Goal: Task Accomplishment & Management: Complete application form

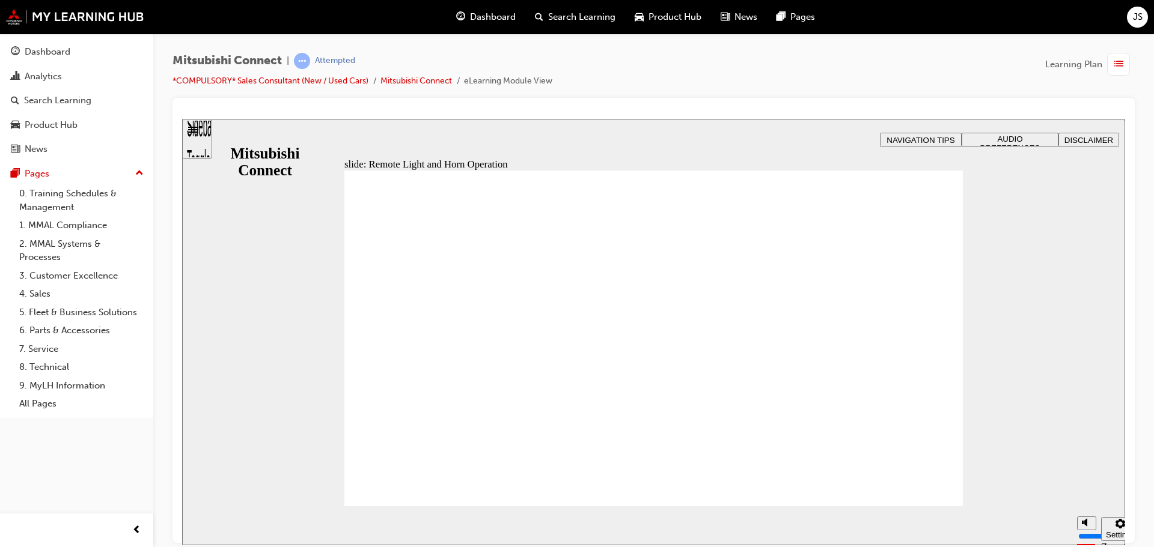
radio input "true"
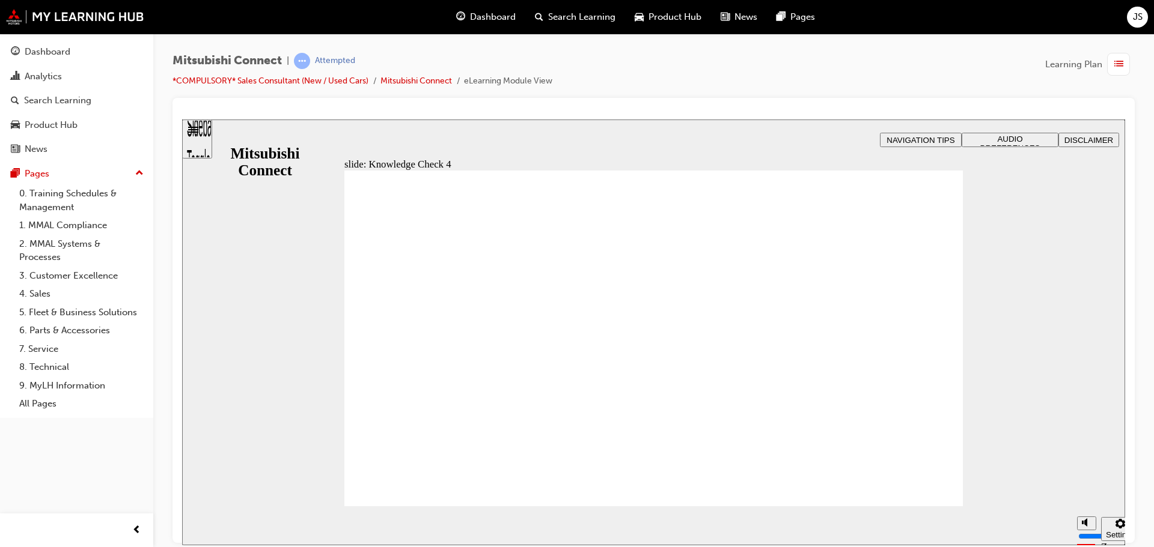
click at [1033, 347] on div "slide: Door Lock Reminders Feature Rectangle 1 B N Rectangle 2 Rectangle 3 Door…" at bounding box center [653, 332] width 943 height 426
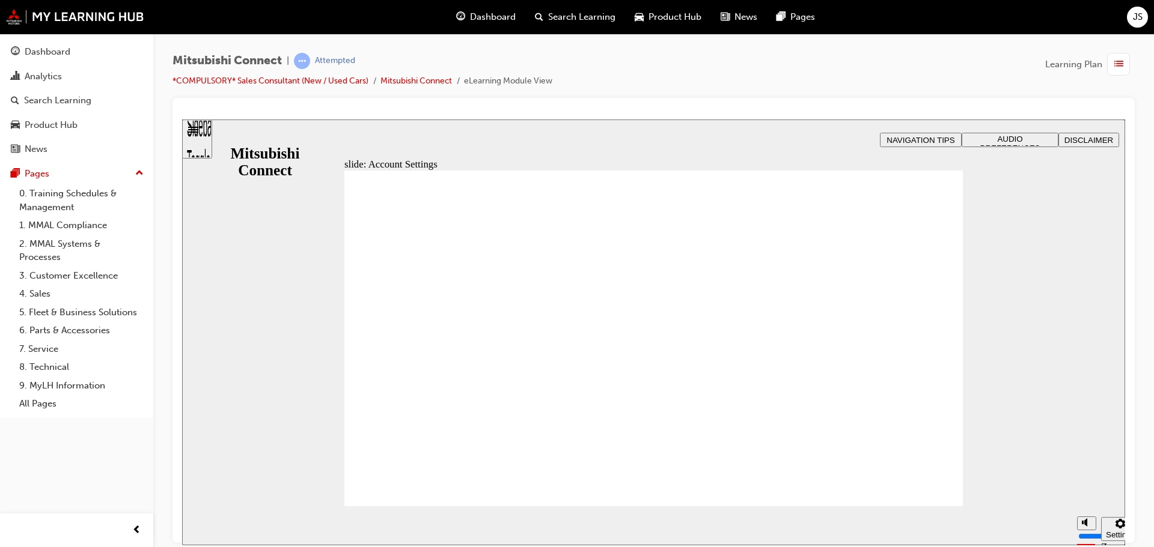
checkbox input "true"
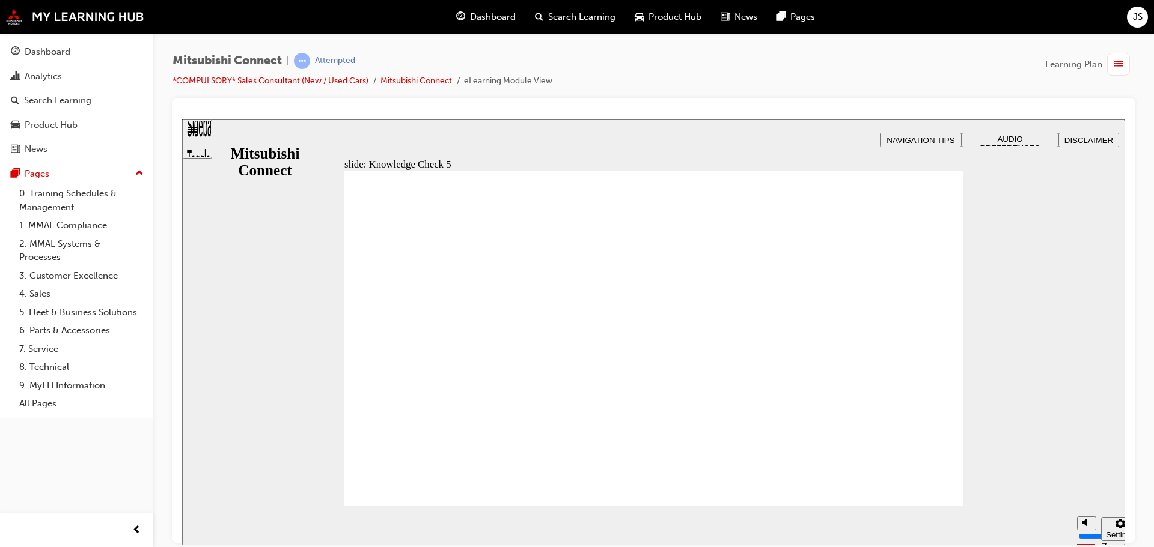
checkbox input "true"
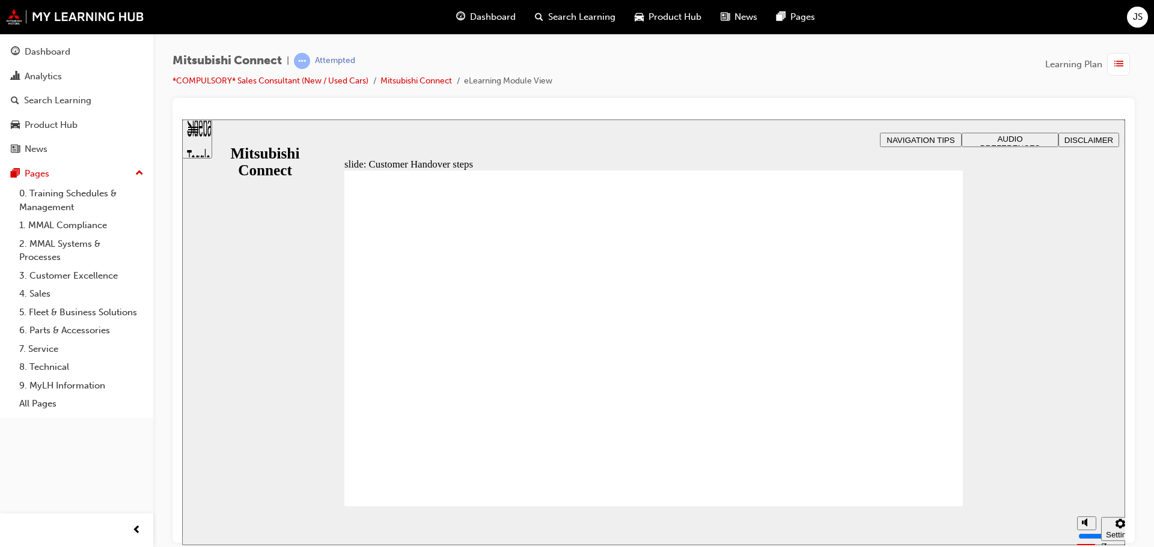
radio input "true"
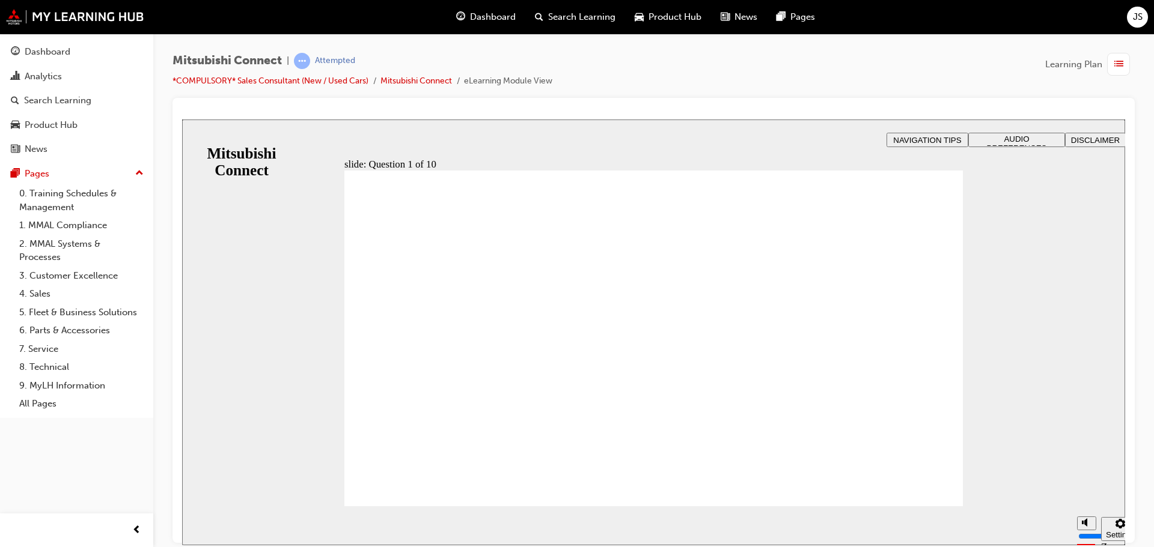
checkbox input "true"
drag, startPoint x: 672, startPoint y: 416, endPoint x: 666, endPoint y: 426, distance: 11.0
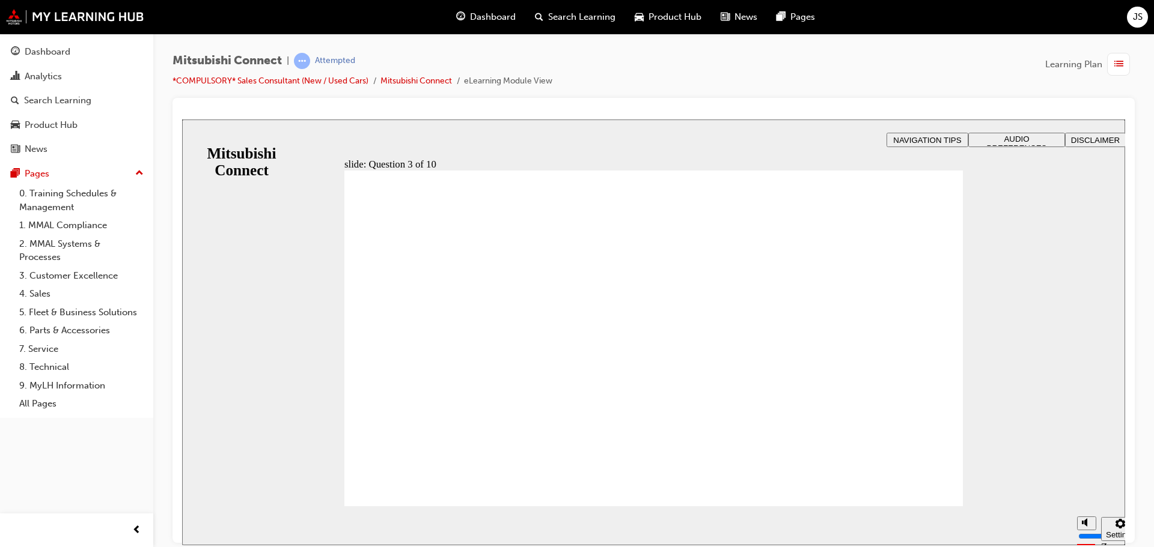
checkbox input "true"
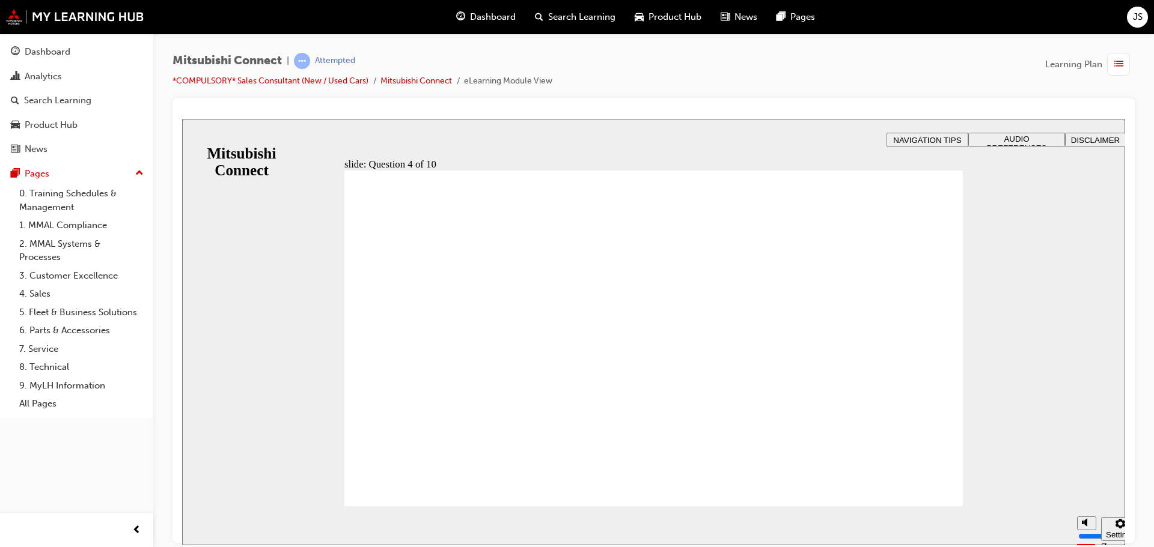
radio input "true"
checkbox input "true"
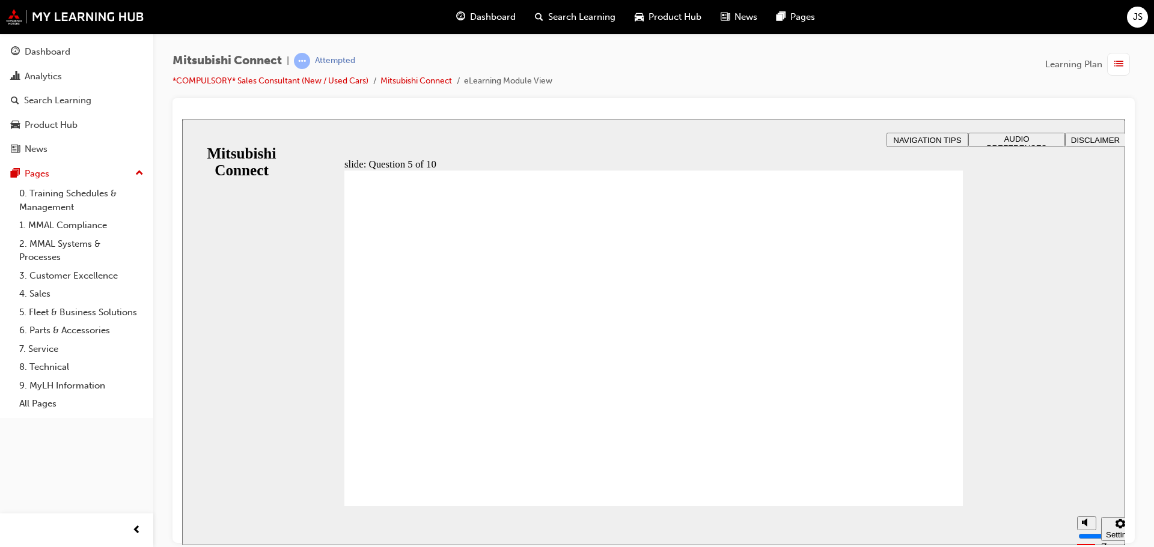
checkbox input "true"
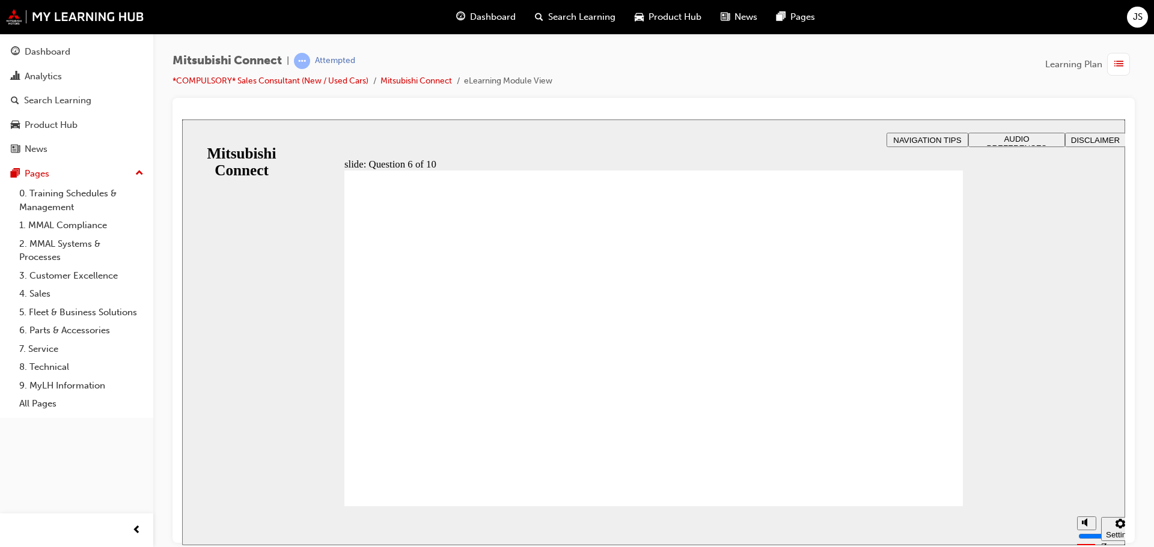
checkbox input "true"
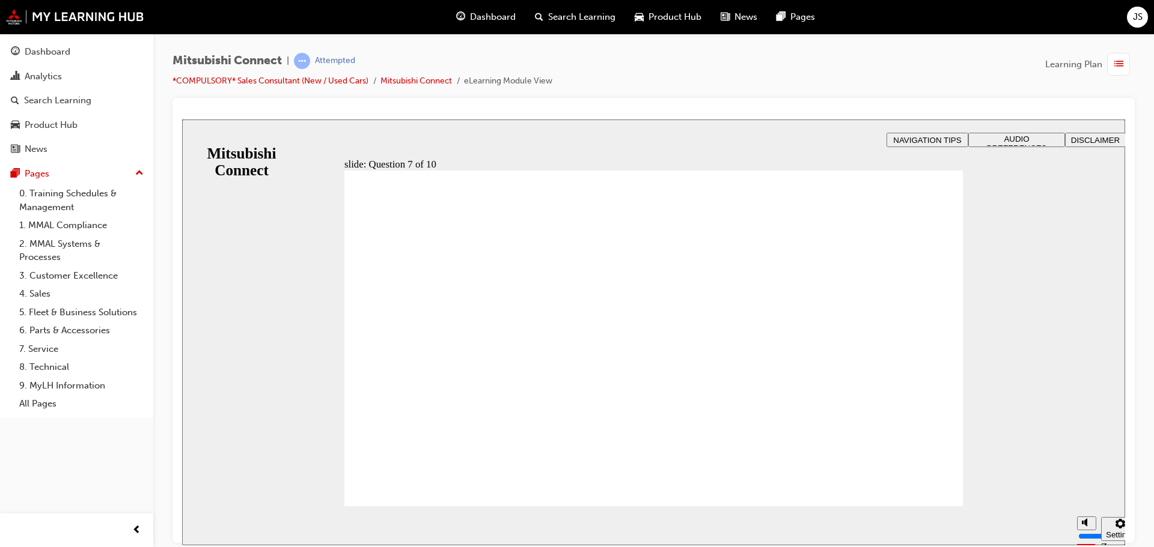
radio input "true"
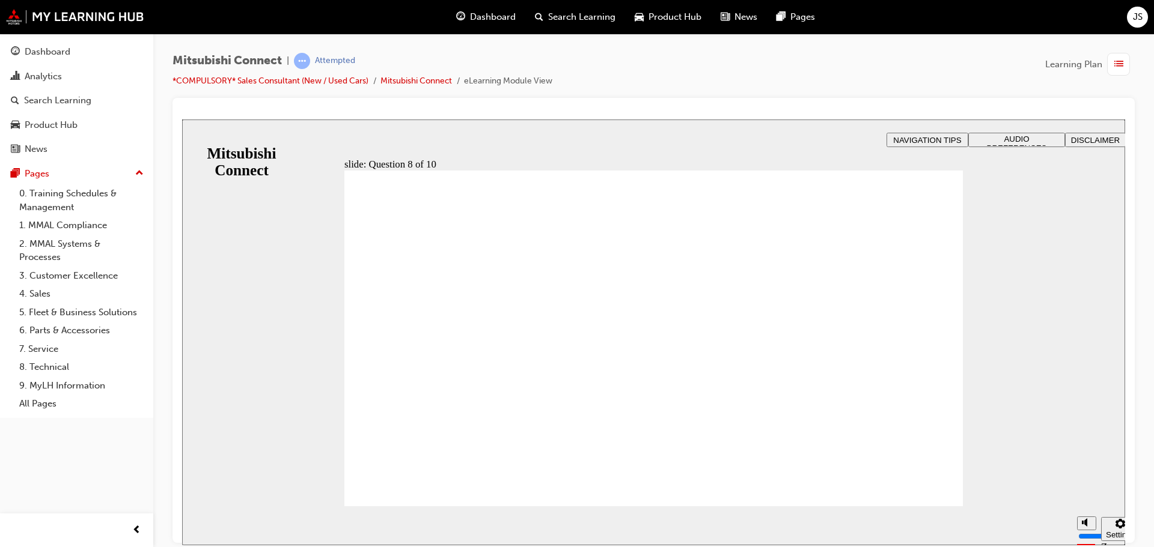
radio input "true"
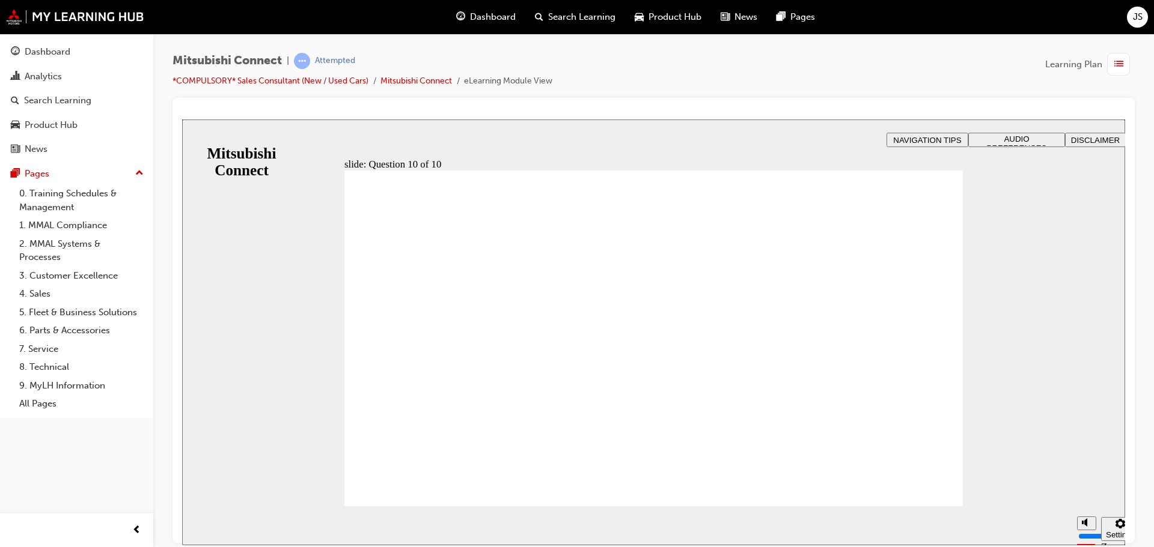
checkbox input "true"
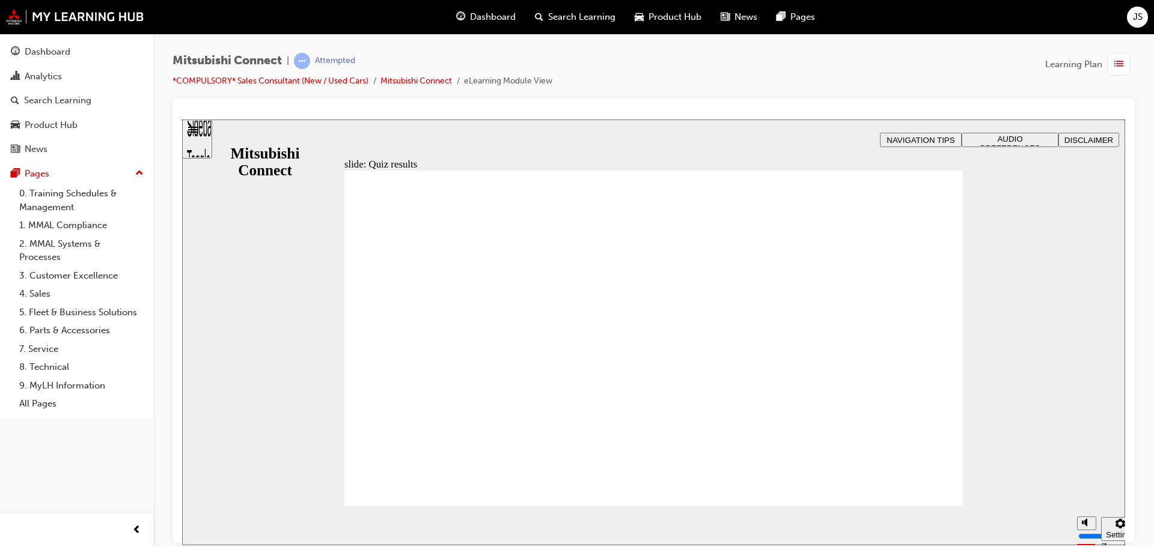
radio input "true"
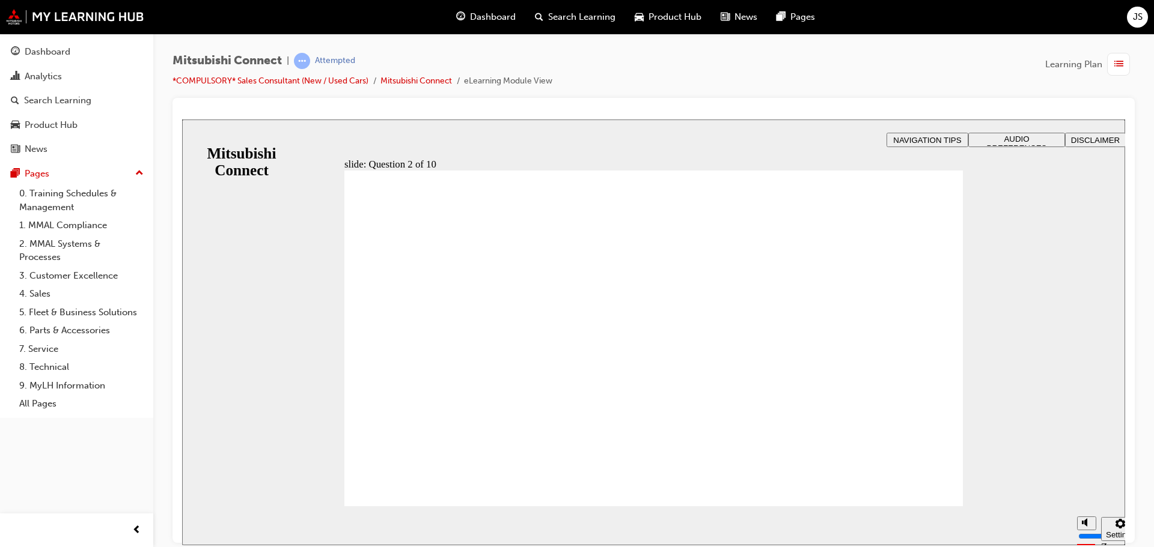
checkbox input "true"
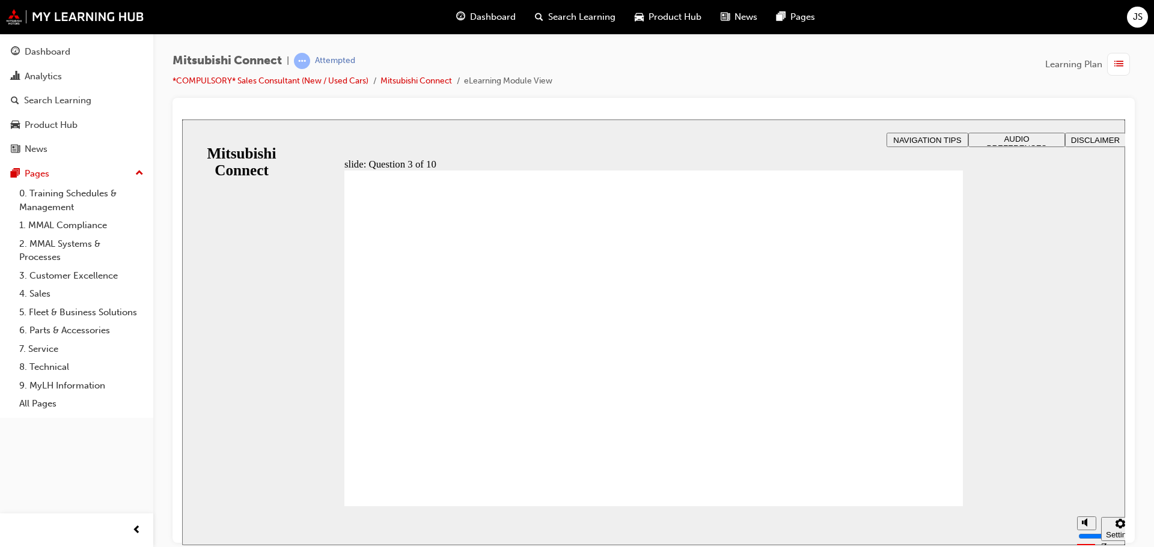
checkbox input "true"
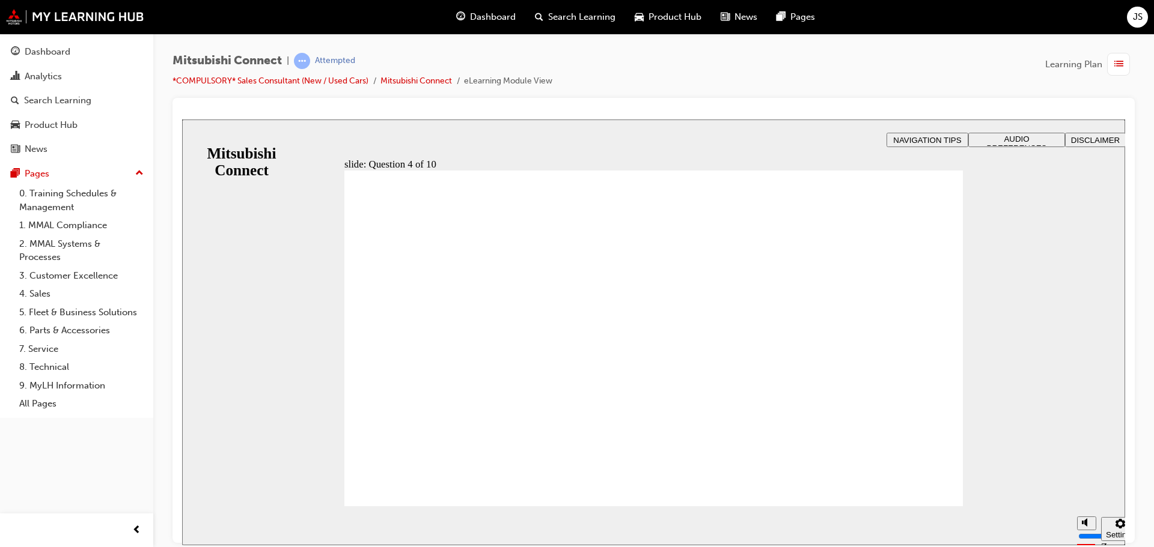
radio input "true"
checkbox input "true"
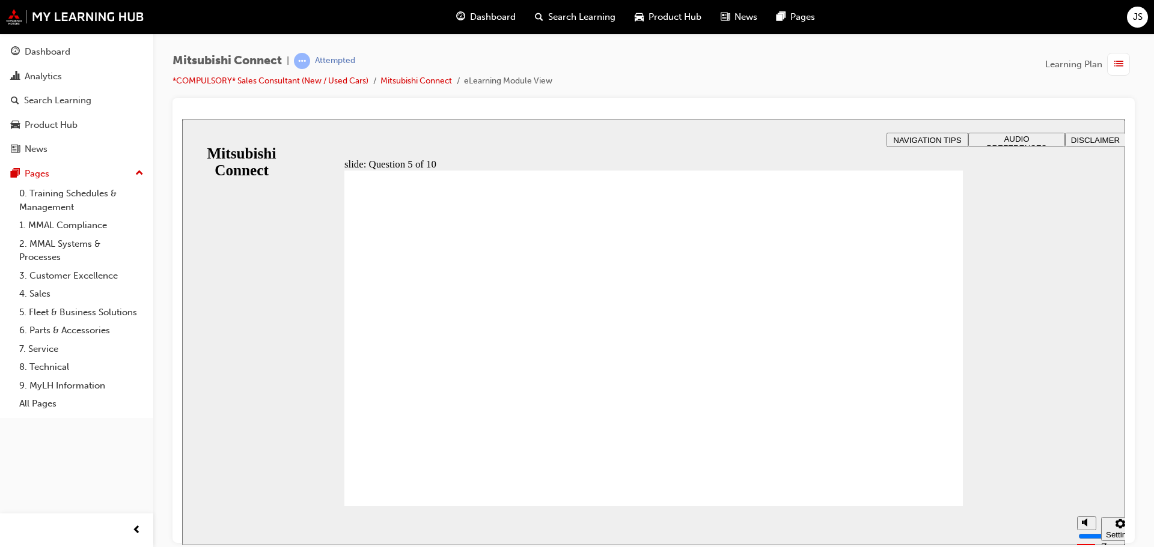
checkbox input "true"
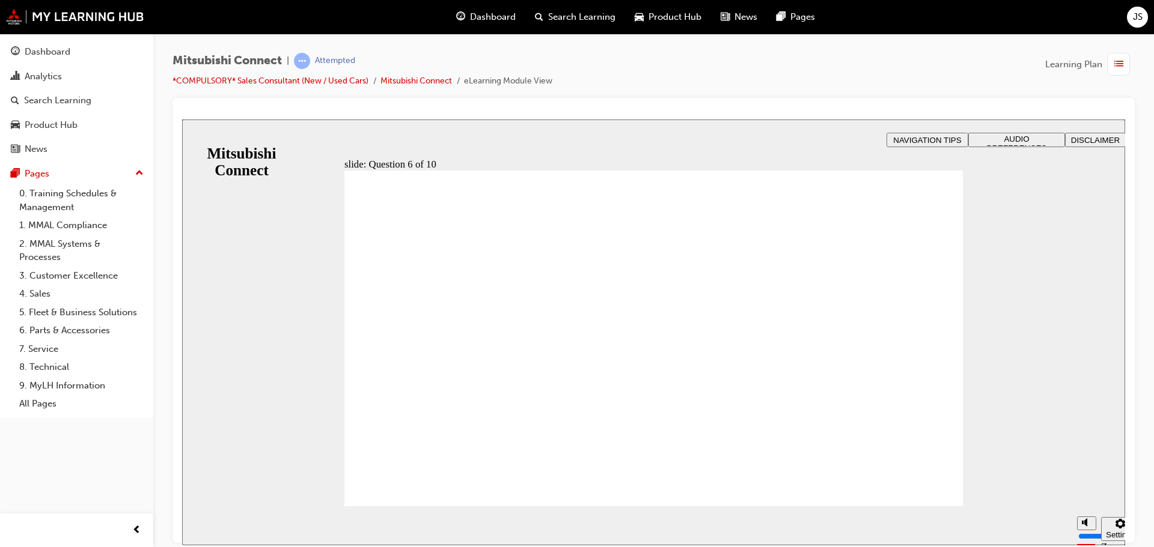
checkbox input "true"
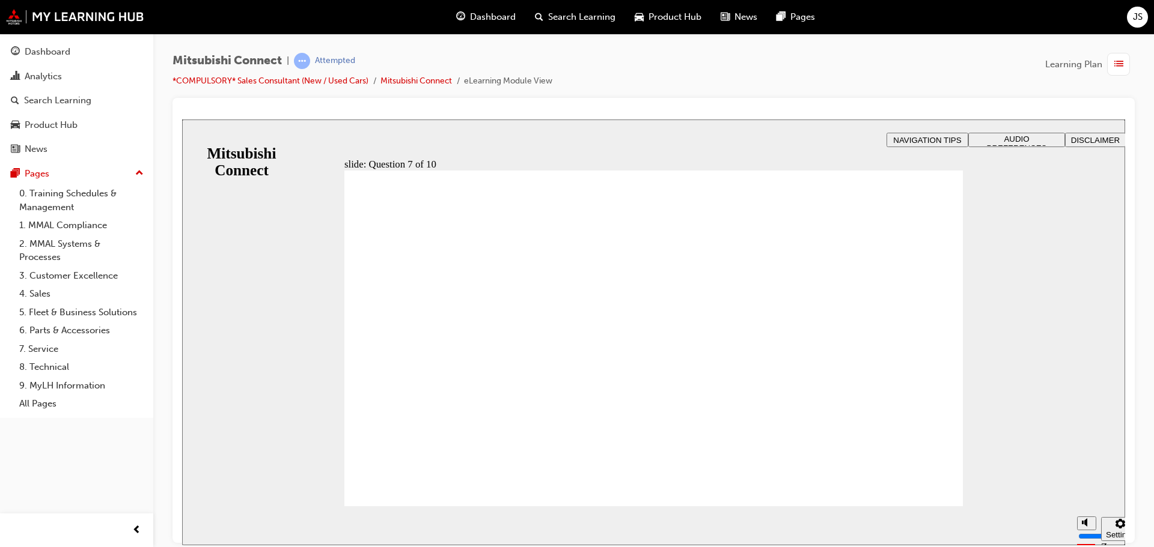
checkbox input "true"
radio input "true"
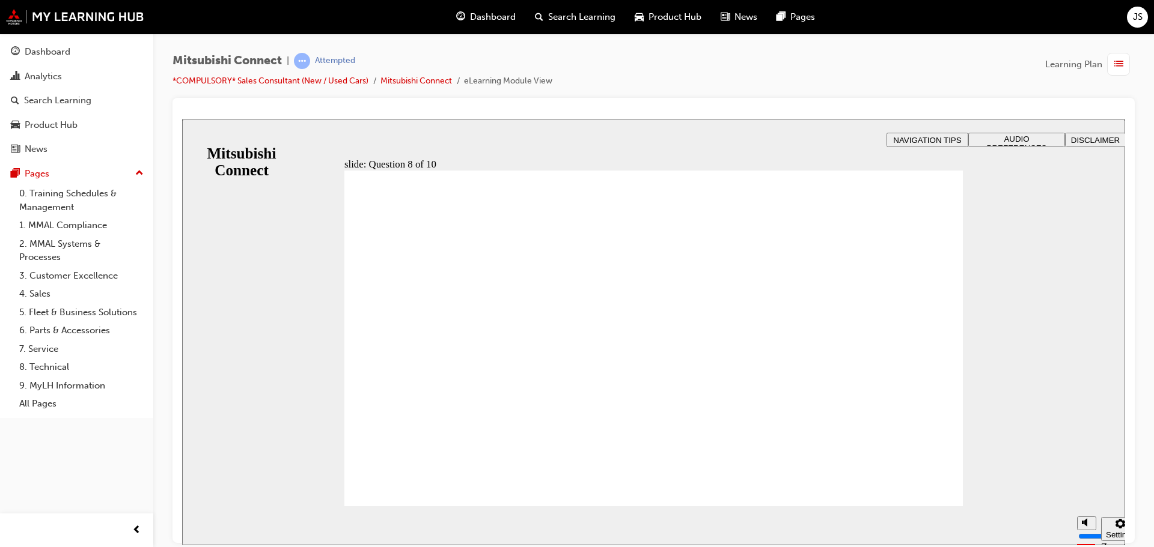
radio input "true"
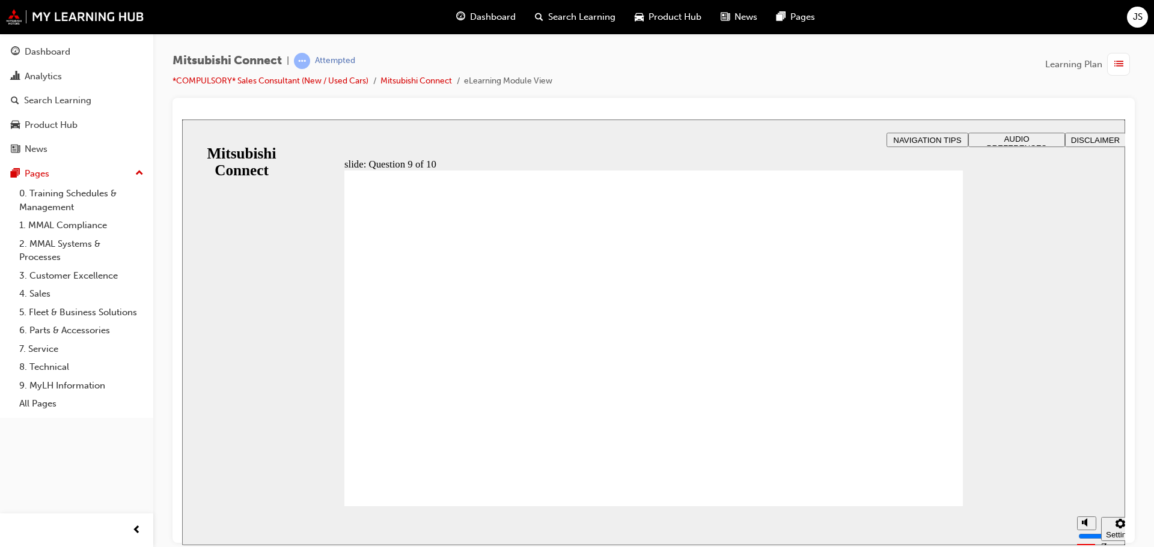
checkbox input "true"
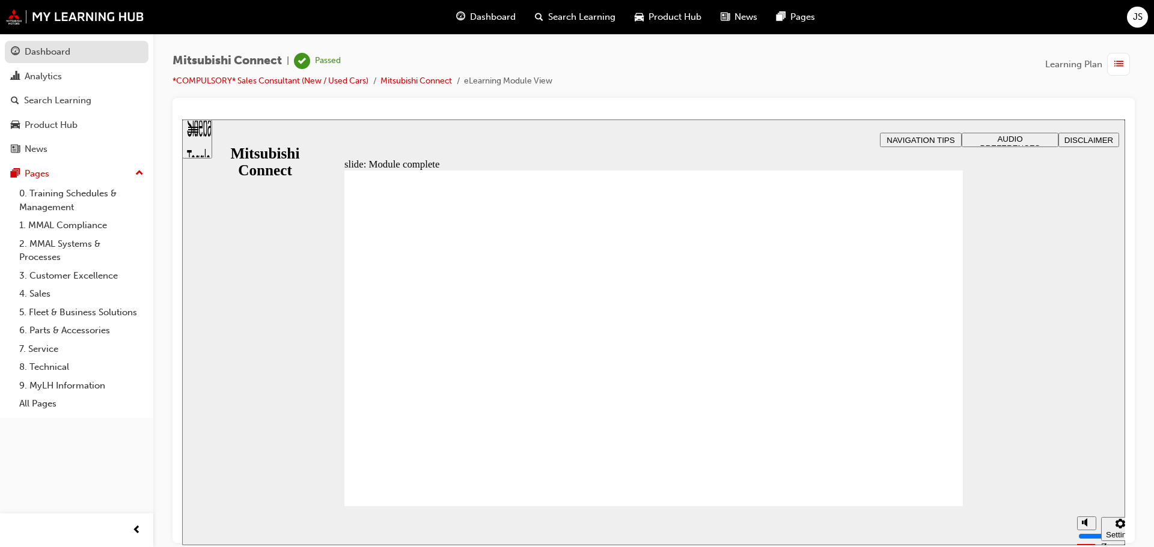
click at [55, 46] on div "Dashboard" at bounding box center [48, 52] width 46 height 14
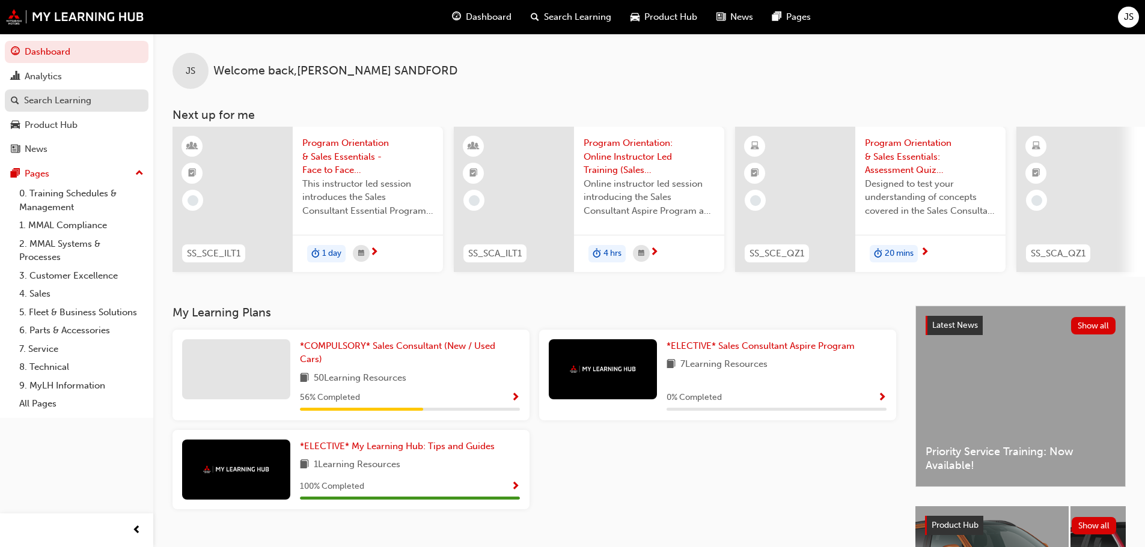
click at [46, 99] on div "Search Learning" at bounding box center [57, 101] width 67 height 14
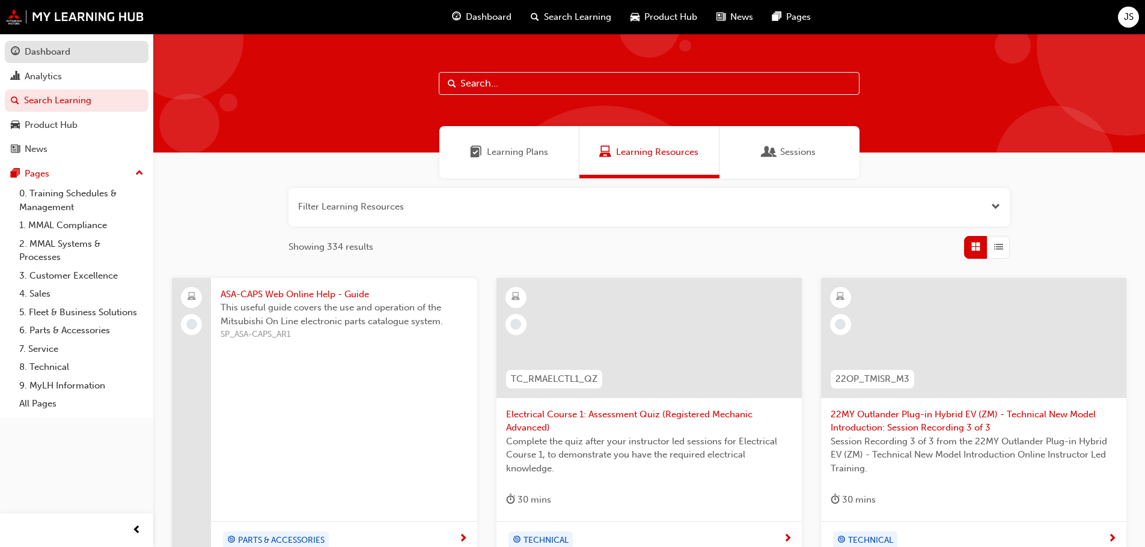
click at [60, 44] on div "Dashboard" at bounding box center [77, 51] width 132 height 15
